Goal: Task Accomplishment & Management: Manage account settings

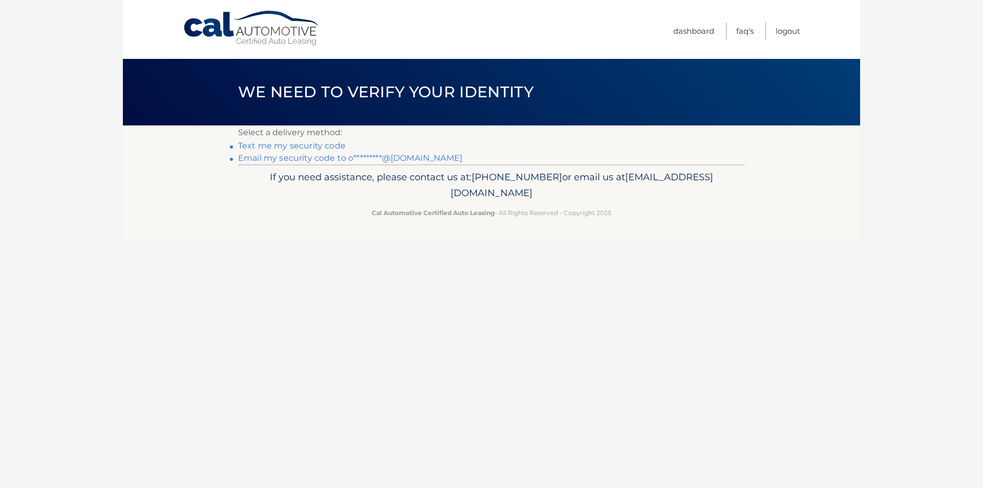
click at [337, 161] on link "Email my security code to o*********@yahoo.com" at bounding box center [350, 158] width 224 height 10
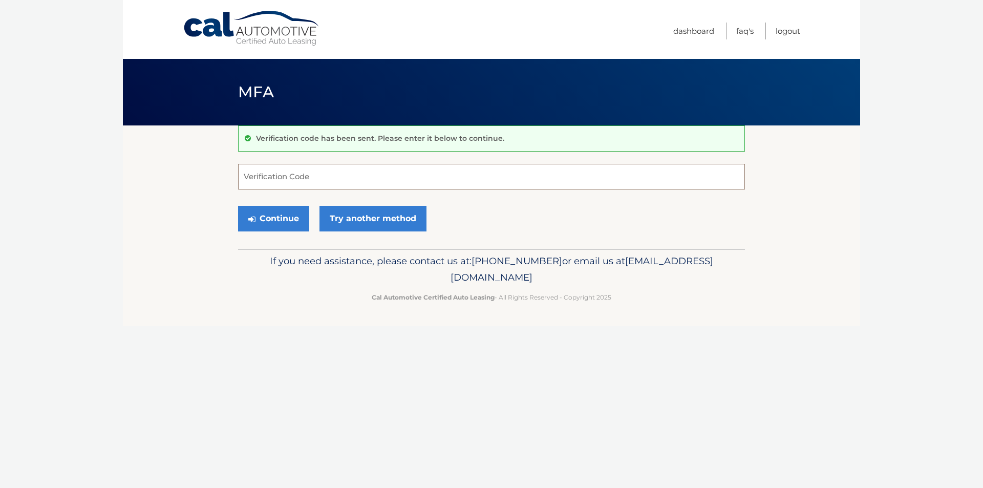
click at [325, 169] on input "Verification Code" at bounding box center [491, 177] width 507 height 26
drag, startPoint x: 255, startPoint y: 178, endPoint x: 304, endPoint y: 183, distance: 48.9
click at [256, 179] on input "11973" at bounding box center [491, 177] width 507 height 26
type input "119373"
click at [288, 213] on button "Continue" at bounding box center [273, 219] width 71 height 26
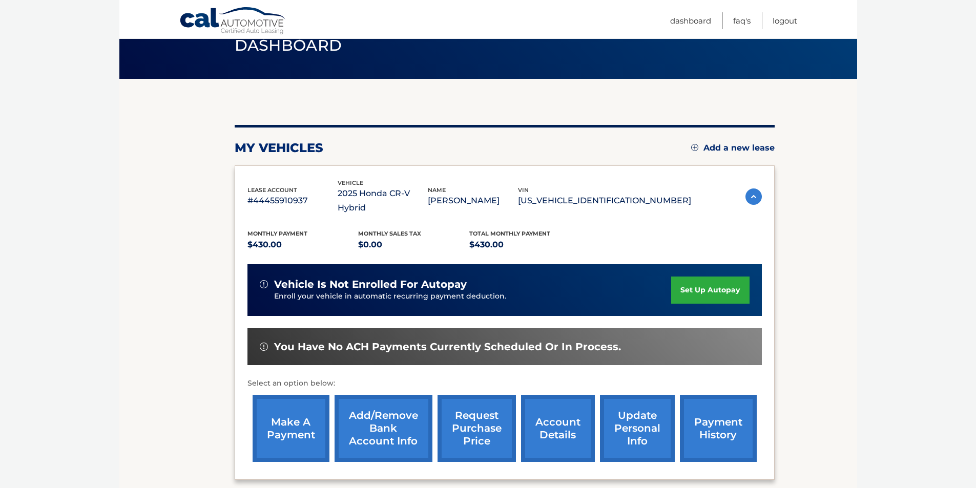
scroll to position [133, 0]
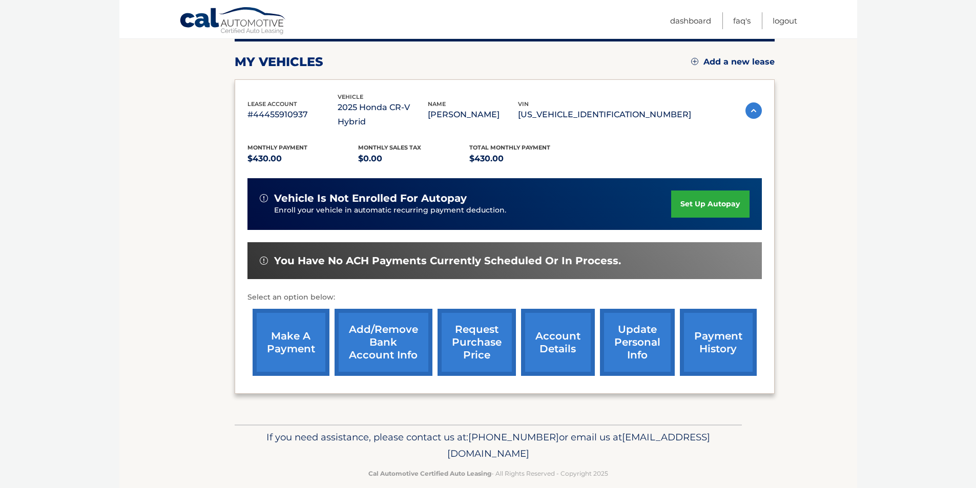
click at [708, 322] on link "payment history" at bounding box center [718, 342] width 77 height 67
click at [310, 326] on link "make a payment" at bounding box center [291, 342] width 77 height 67
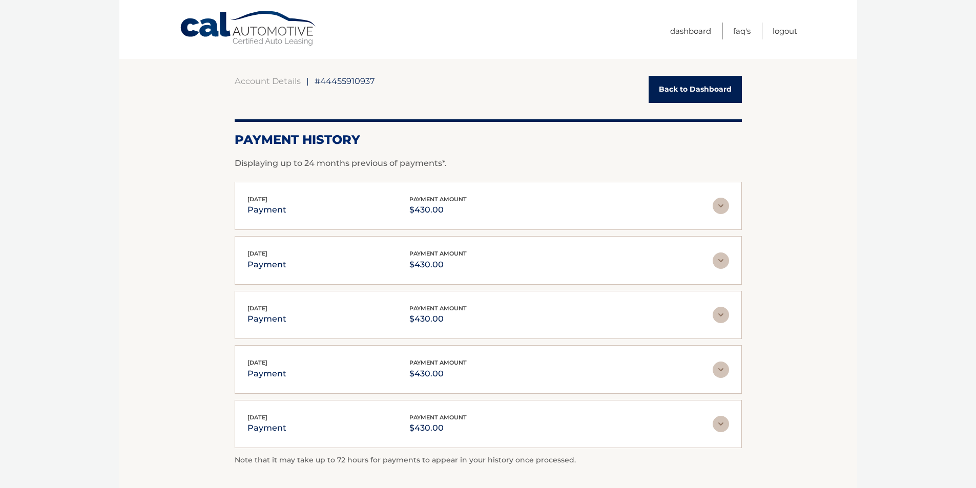
scroll to position [154, 0]
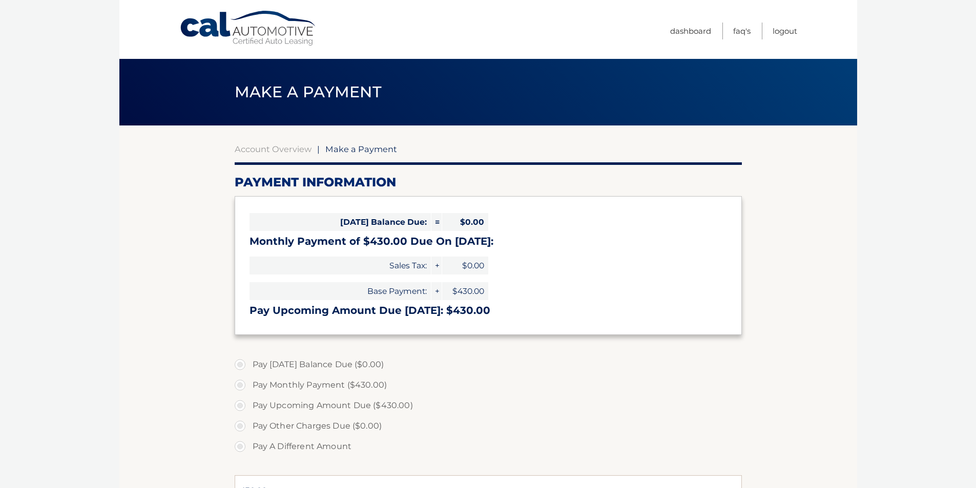
select select "MDExZGEwZjktNTUxMi00Yjk0LWIyNzMtNzJjNDQzMjQwNTNh"
click at [786, 30] on link "Logout" at bounding box center [784, 31] width 25 height 17
